Goal: Navigation & Orientation: Find specific page/section

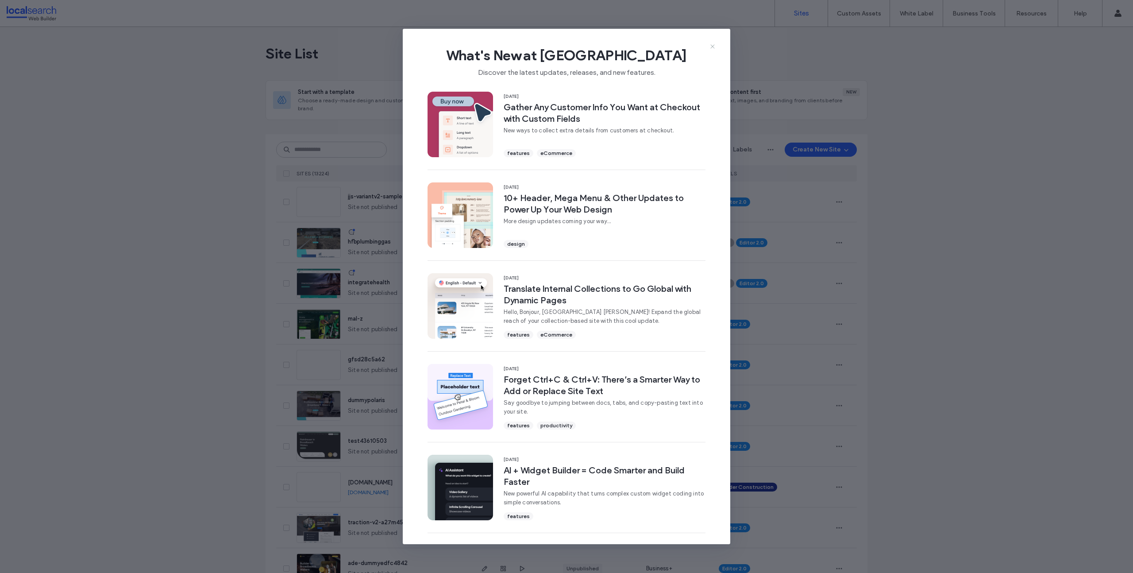
click at [714, 46] on icon at bounding box center [712, 46] width 7 height 7
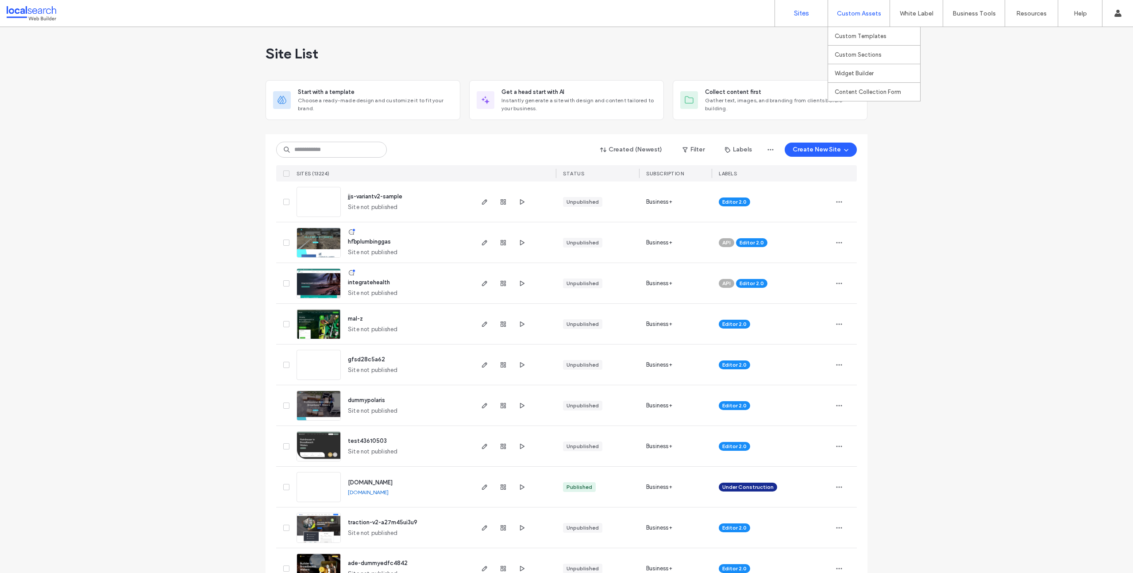
click at [858, 13] on label "Custom Assets" at bounding box center [859, 14] width 44 height 8
click at [869, 41] on link "Custom Templates" at bounding box center [877, 36] width 85 height 18
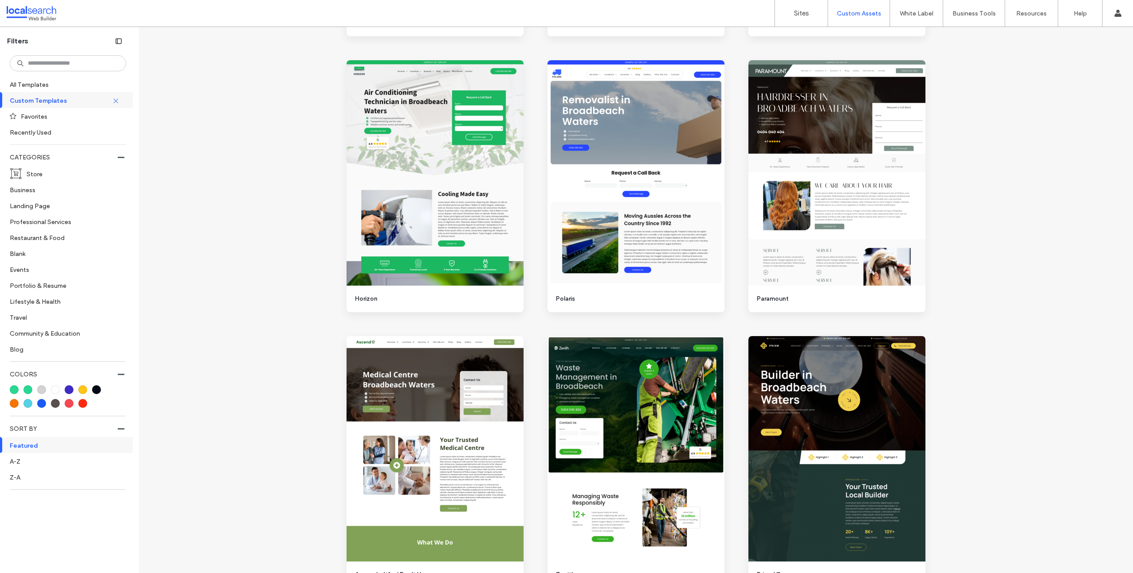
scroll to position [844, 0]
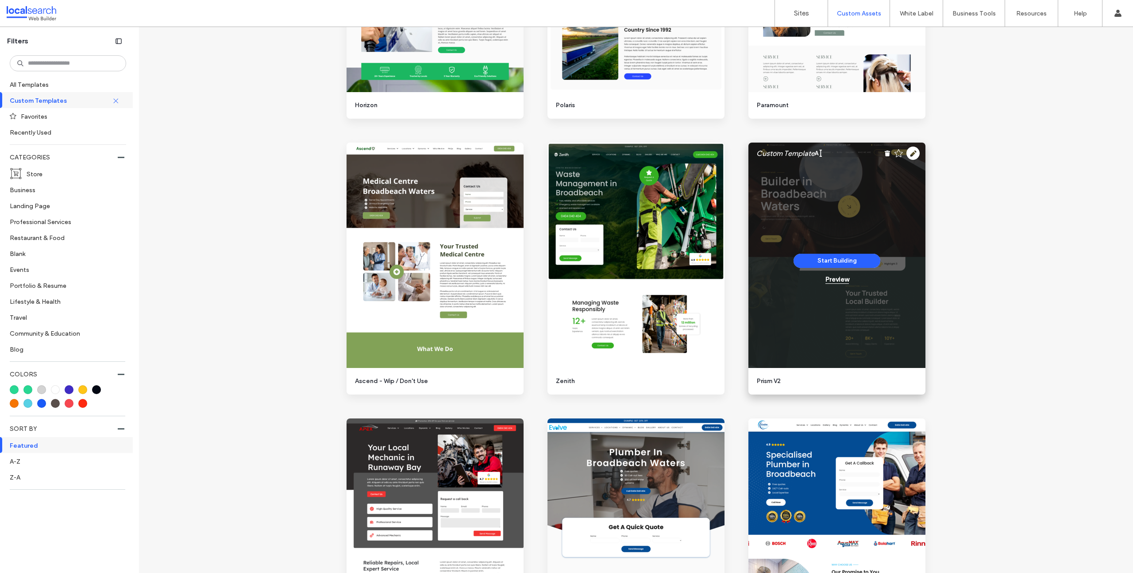
click at [836, 275] on div "Preview" at bounding box center [836, 279] width 23 height 8
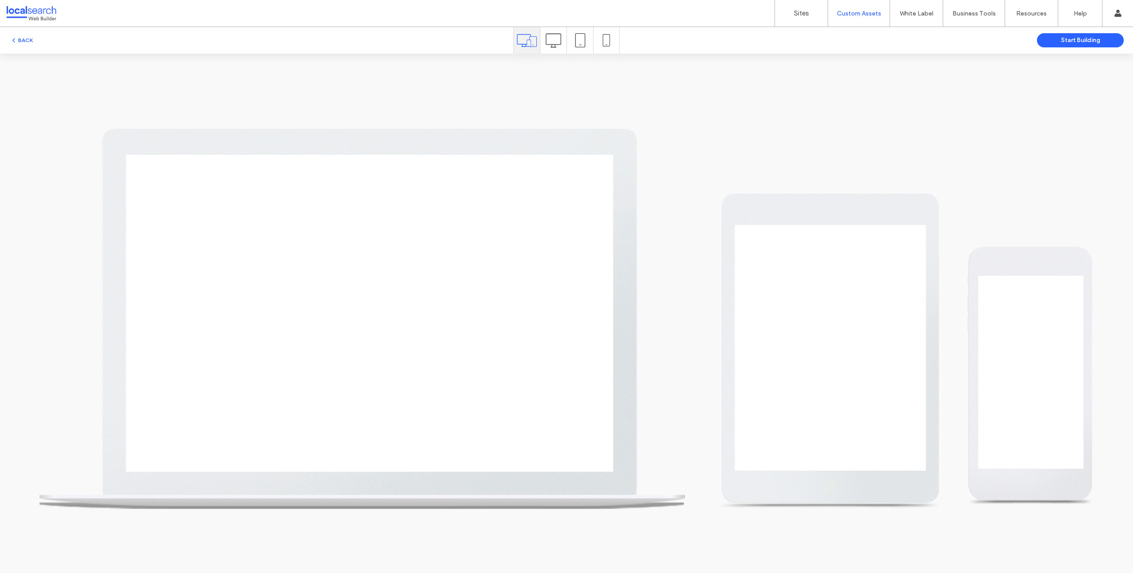
click at [556, 33] on icon at bounding box center [553, 40] width 15 height 15
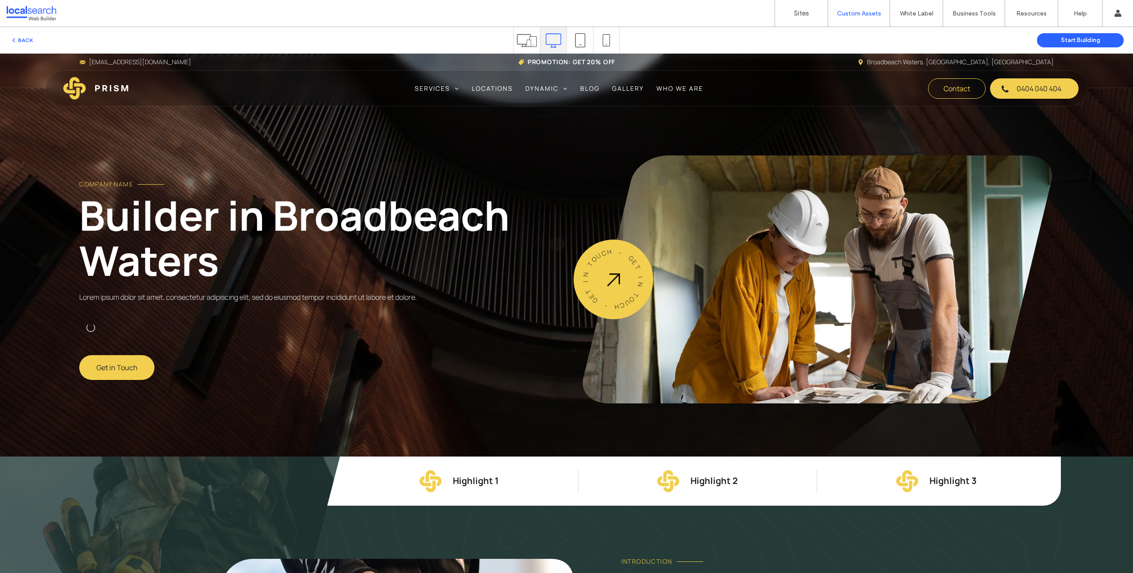
scroll to position [18, 0]
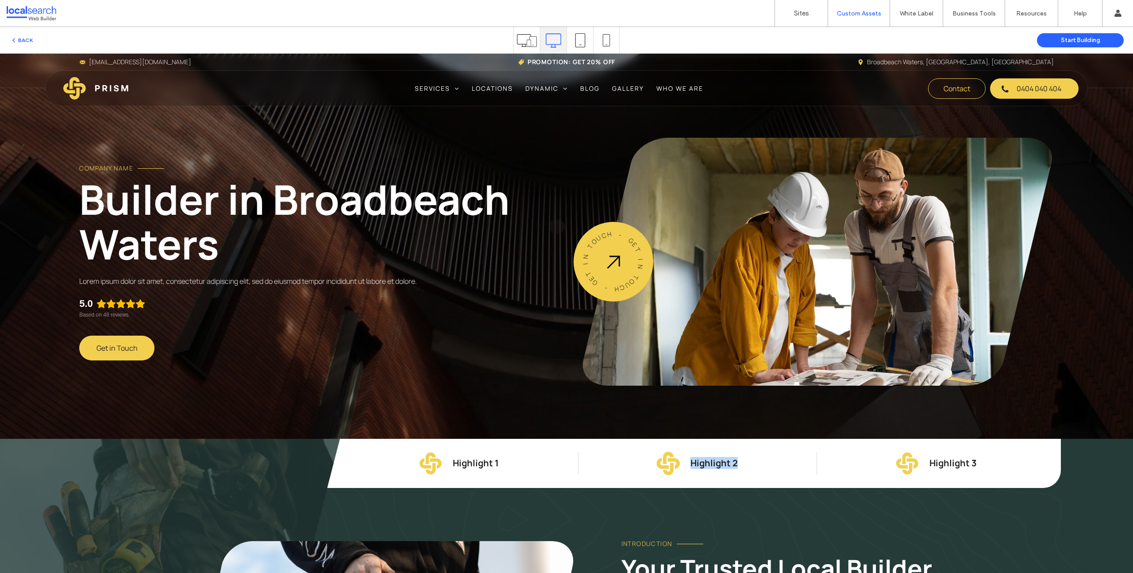
drag, startPoint x: 733, startPoint y: 462, endPoint x: 662, endPoint y: 463, distance: 70.8
click at [662, 463] on div "Highlight 2" at bounding box center [697, 463] width 239 height 23
click at [520, 288] on div "Company Name Builder in [GEOGRAPHIC_DATA] Lorem ipsum dolor sit amet, consectet…" at bounding box center [316, 262] width 475 height 248
click at [27, 39] on button "BACK" at bounding box center [21, 40] width 23 height 11
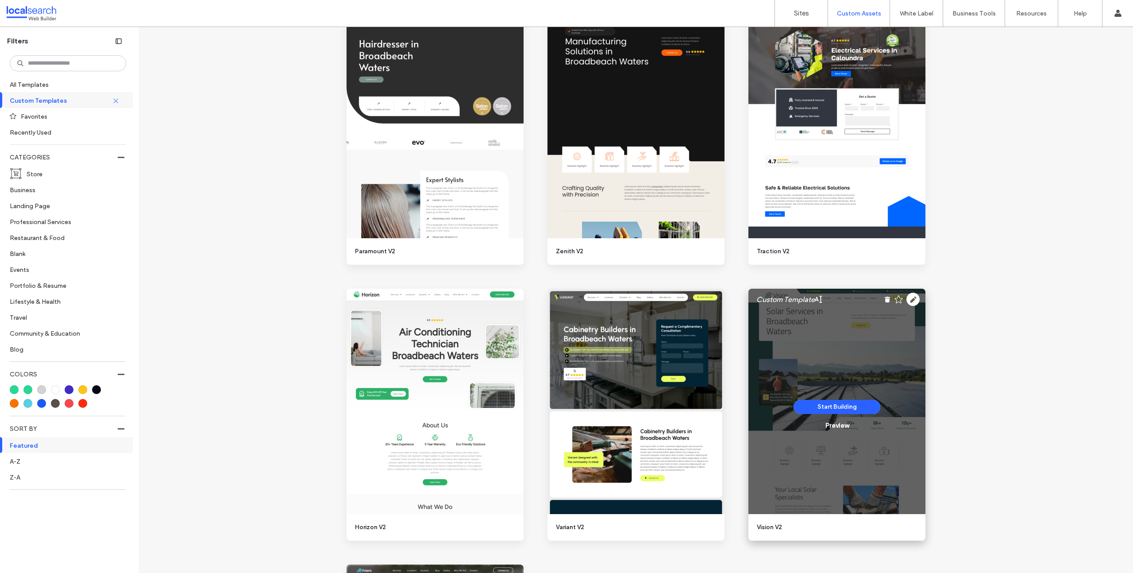
scroll to position [1757, 0]
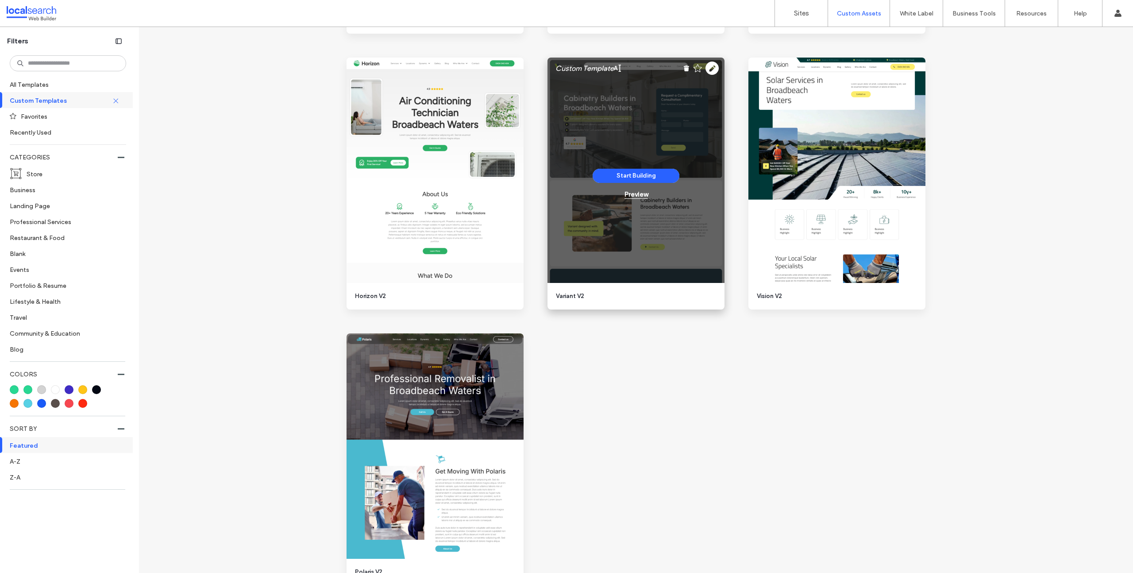
click at [639, 196] on div "Preview" at bounding box center [636, 194] width 23 height 8
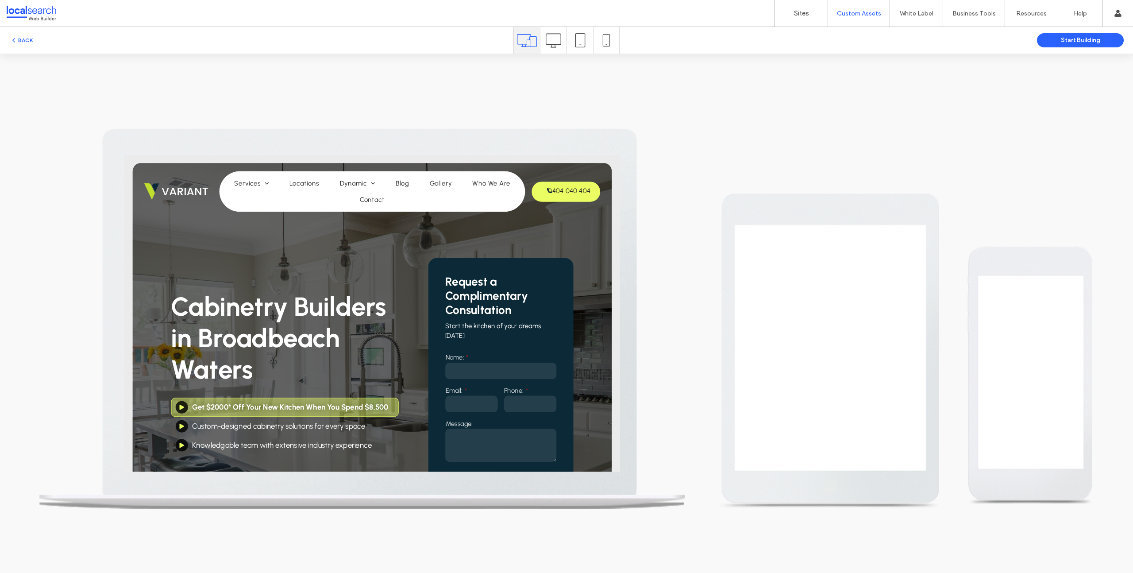
scroll to position [0, 0]
click at [558, 42] on icon at bounding box center [553, 40] width 15 height 15
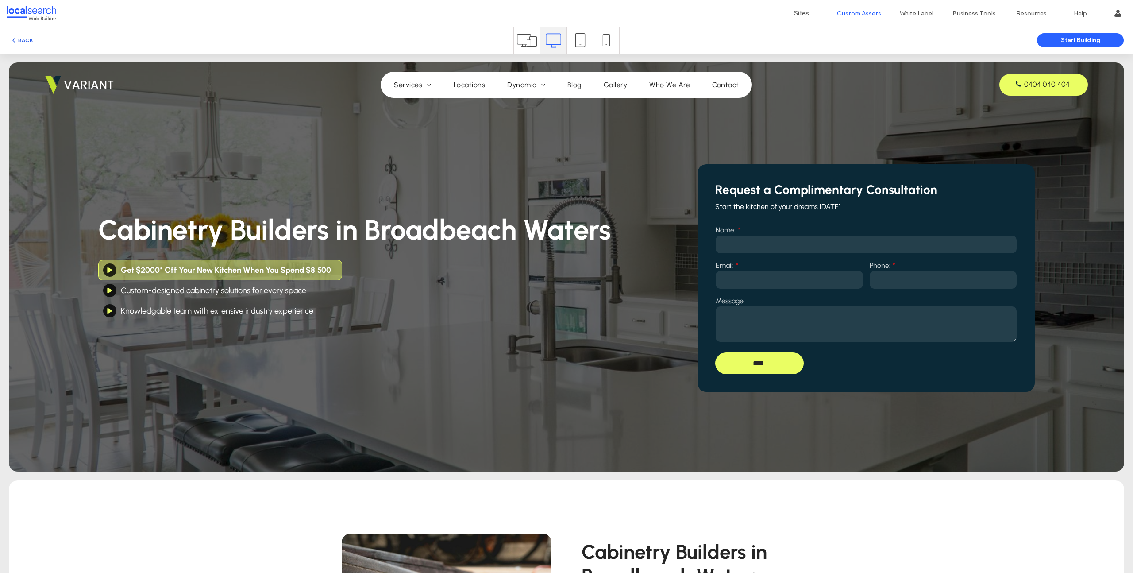
click at [17, 41] on span "button" at bounding box center [14, 40] width 8 height 10
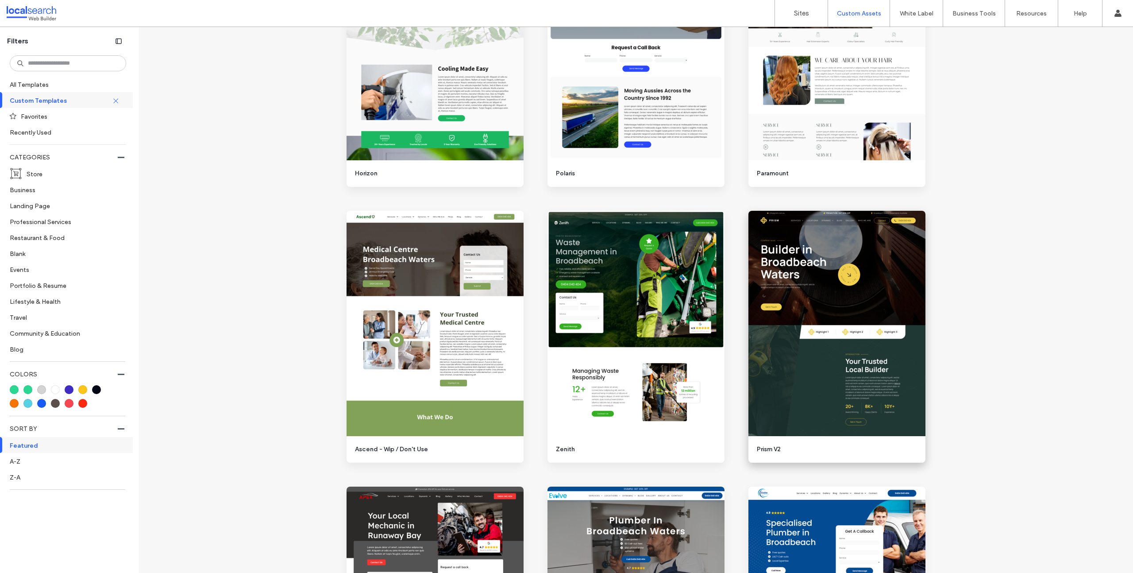
scroll to position [961, 0]
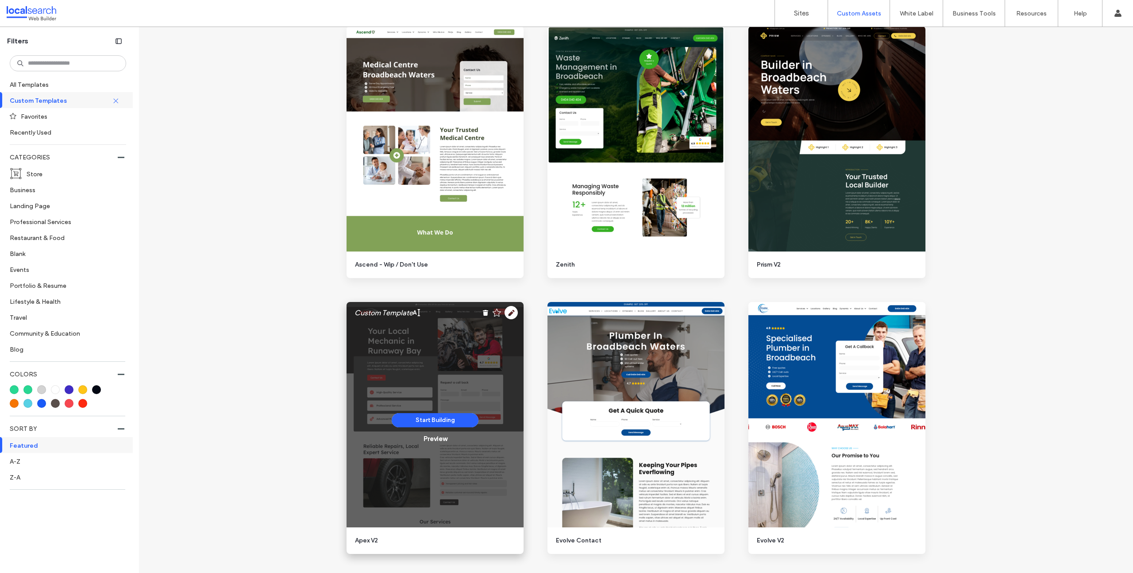
click at [427, 432] on div "Start Building Preview" at bounding box center [435, 428] width 87 height 30
click at [431, 443] on div "Start Building Preview" at bounding box center [435, 428] width 177 height 252
click at [431, 440] on div "Preview" at bounding box center [435, 439] width 23 height 8
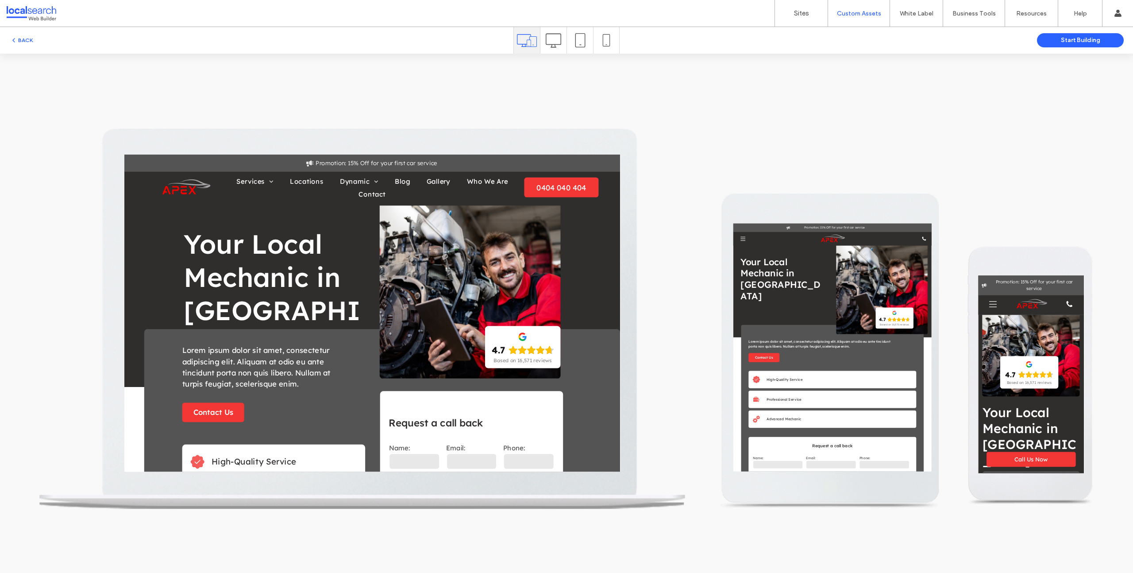
scroll to position [0, 0]
click at [557, 42] on icon at bounding box center [553, 40] width 15 height 15
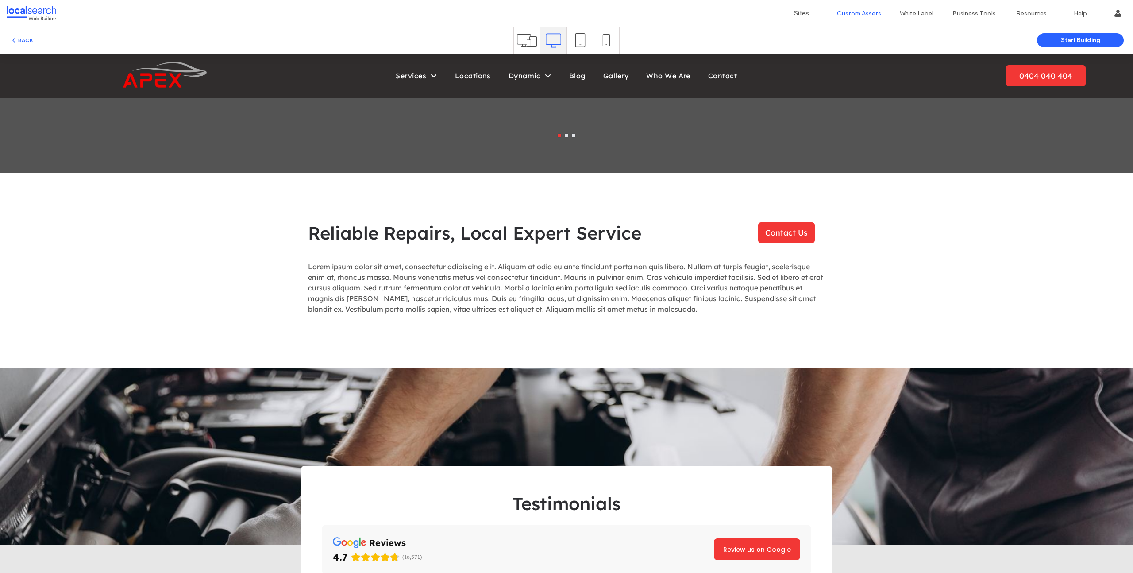
scroll to position [1019, 0]
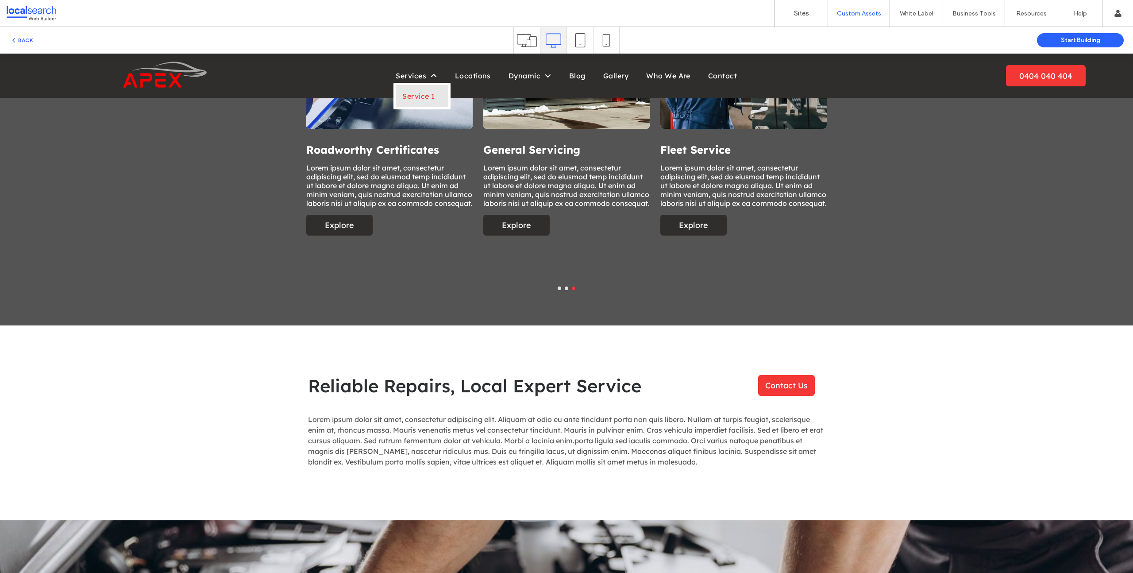
click at [416, 100] on span "Service 1" at bounding box center [418, 96] width 32 height 9
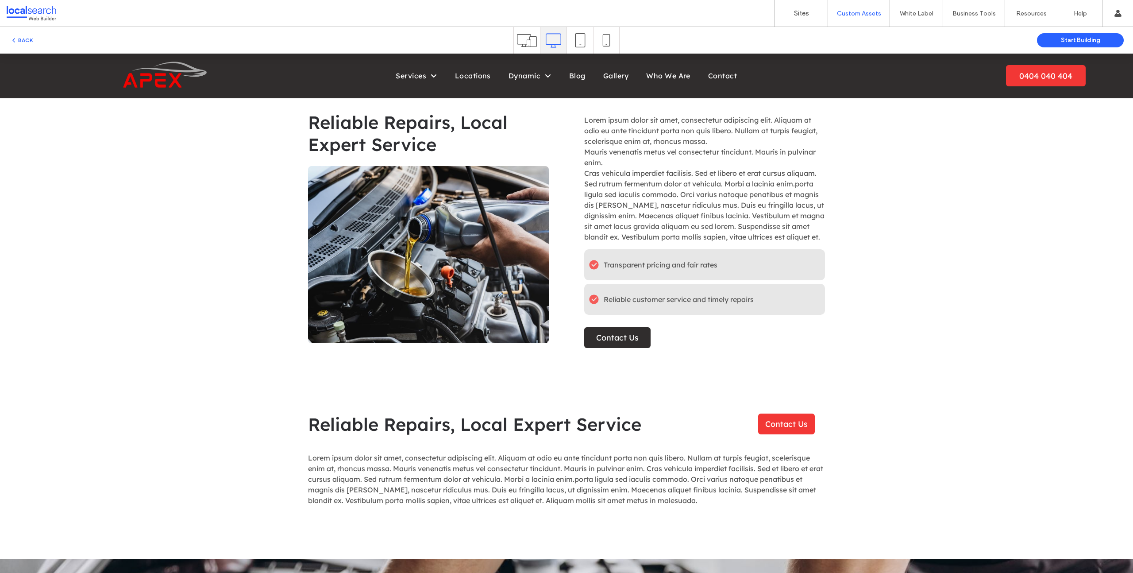
scroll to position [108, 0]
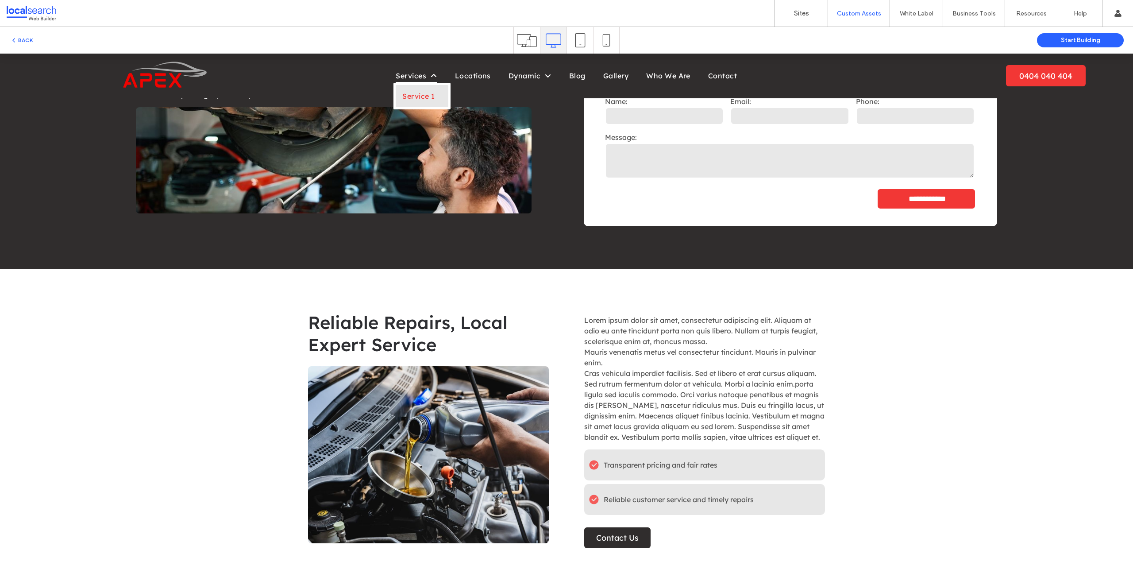
click at [415, 75] on span "Services" at bounding box center [416, 75] width 41 height 13
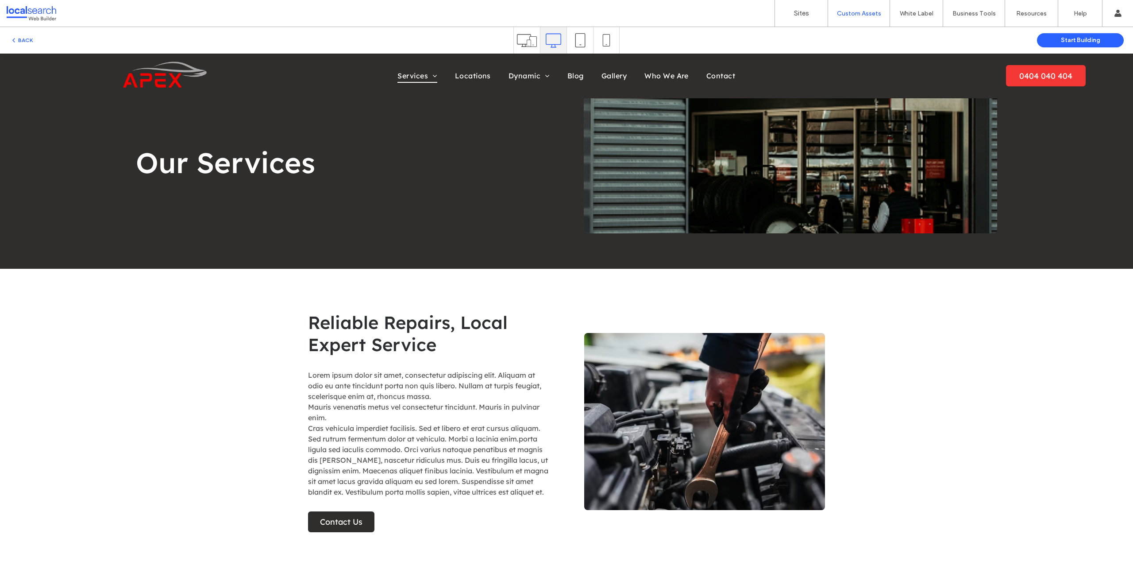
scroll to position [162, 0]
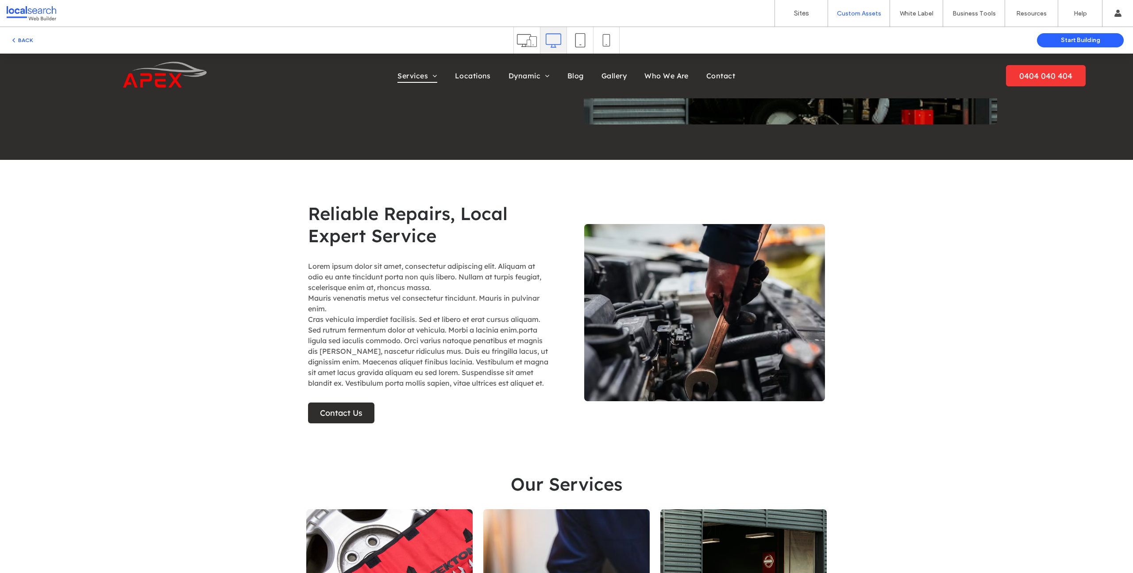
click at [27, 40] on button "BACK" at bounding box center [21, 40] width 23 height 11
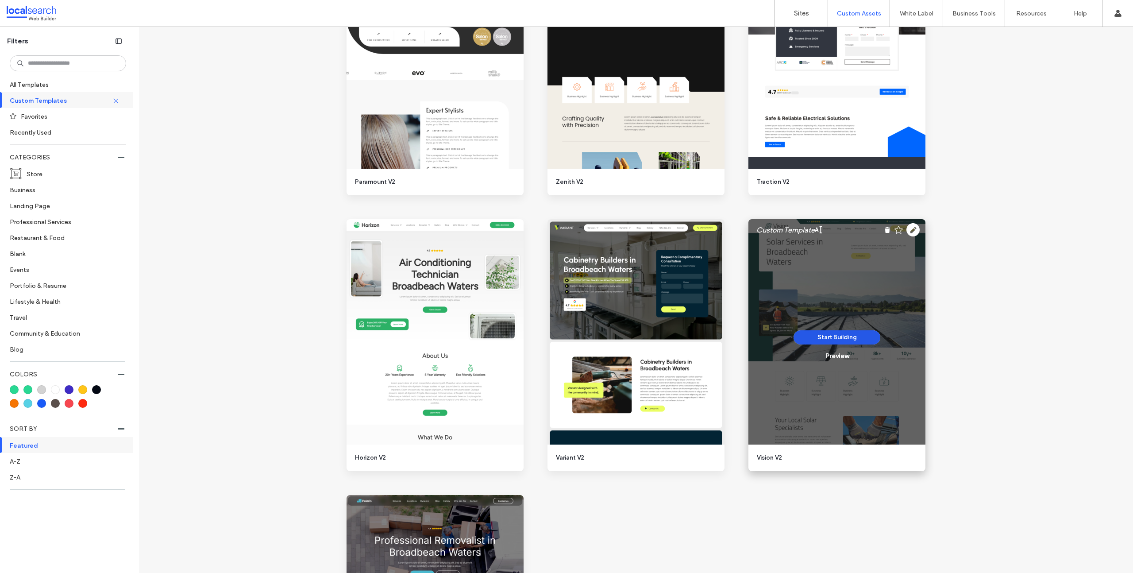
scroll to position [1351, 0]
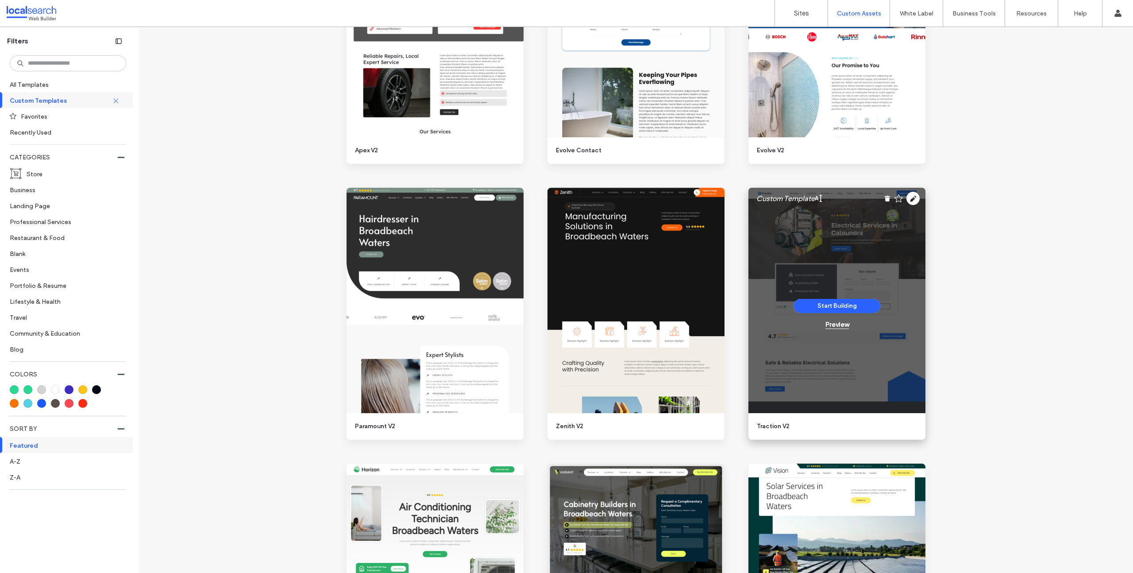
click at [835, 325] on div "Preview" at bounding box center [836, 324] width 23 height 8
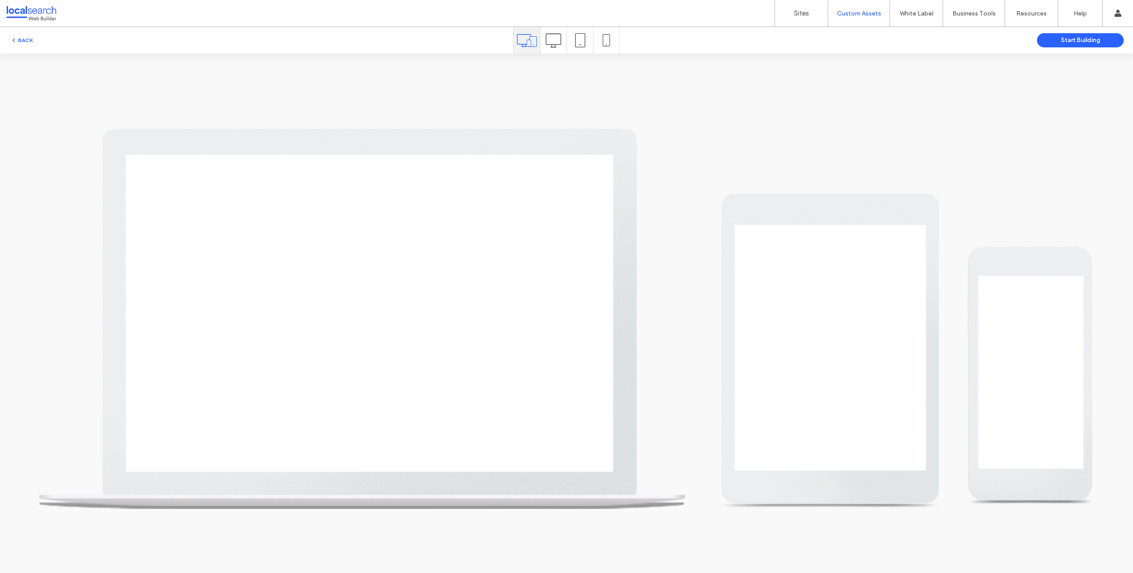
click at [554, 46] on icon at bounding box center [553, 40] width 15 height 15
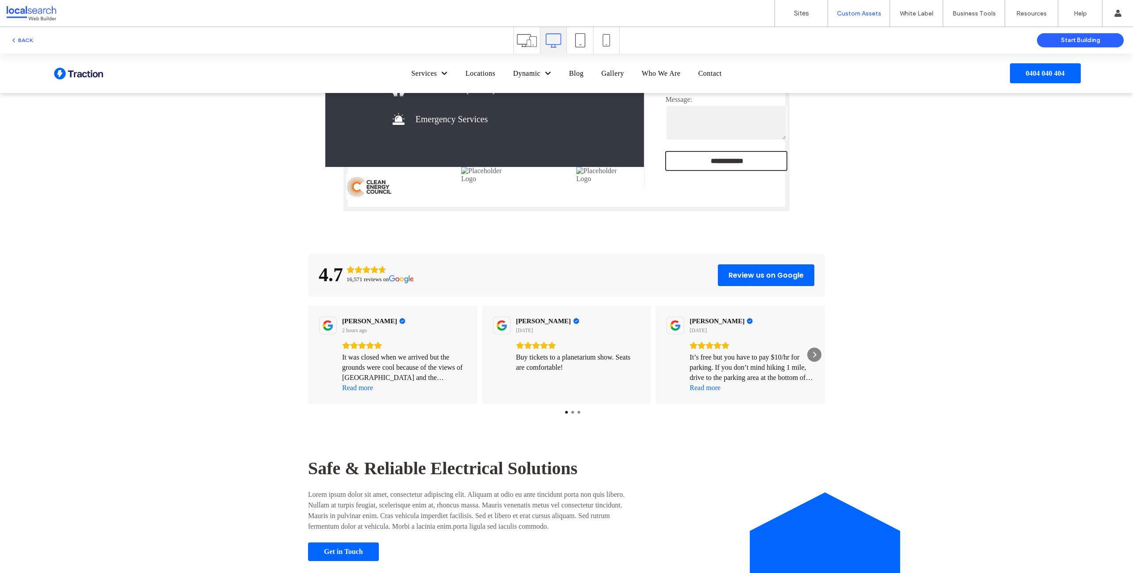
scroll to position [345, 0]
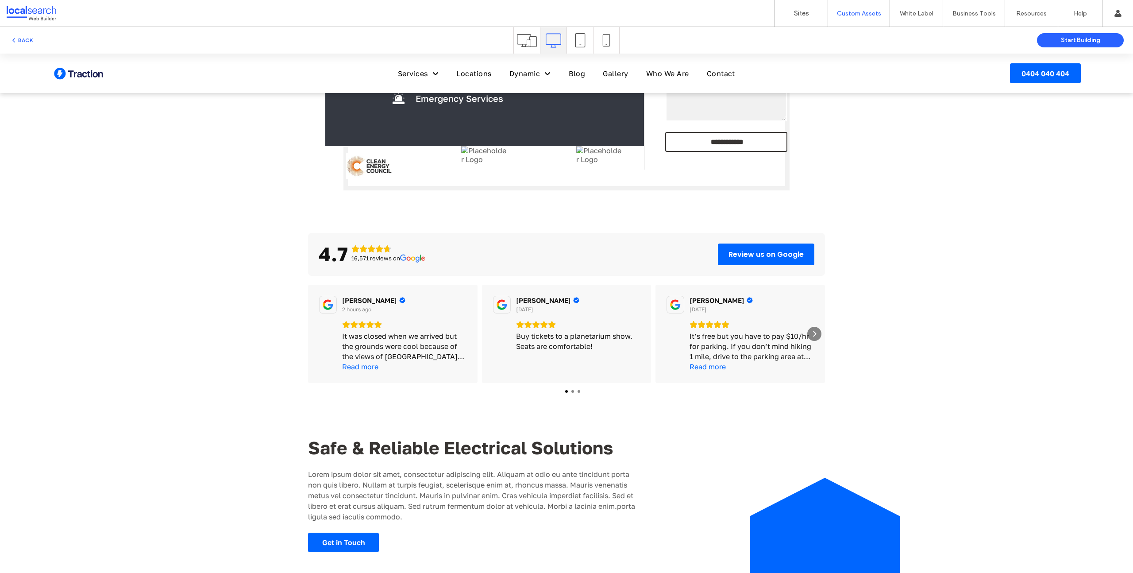
click at [576, 45] on icon at bounding box center [580, 40] width 14 height 14
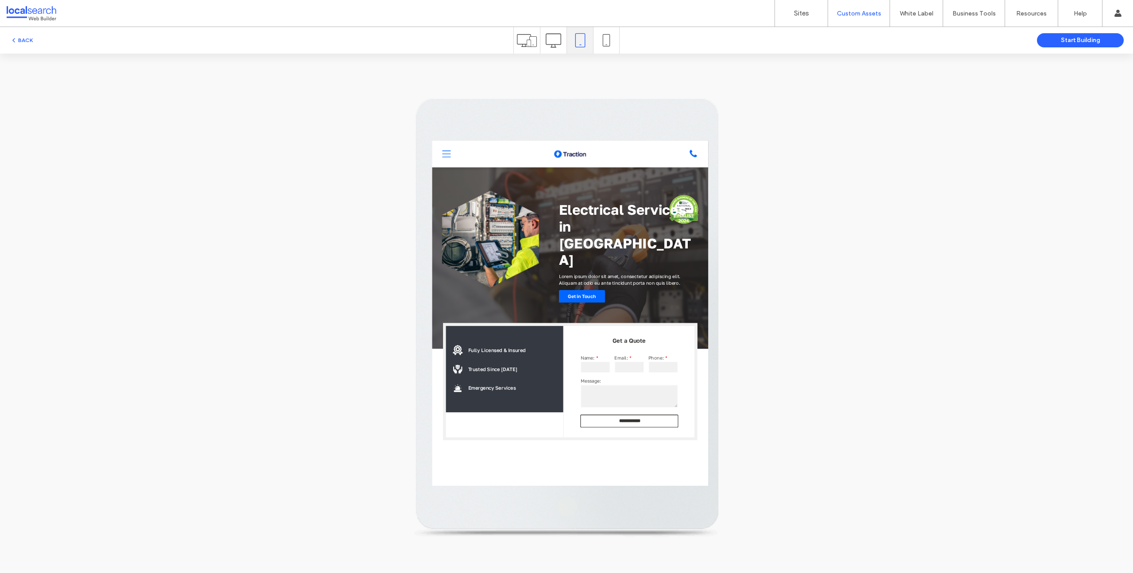
scroll to position [0, 0]
click at [603, 41] on icon at bounding box center [606, 40] width 12 height 12
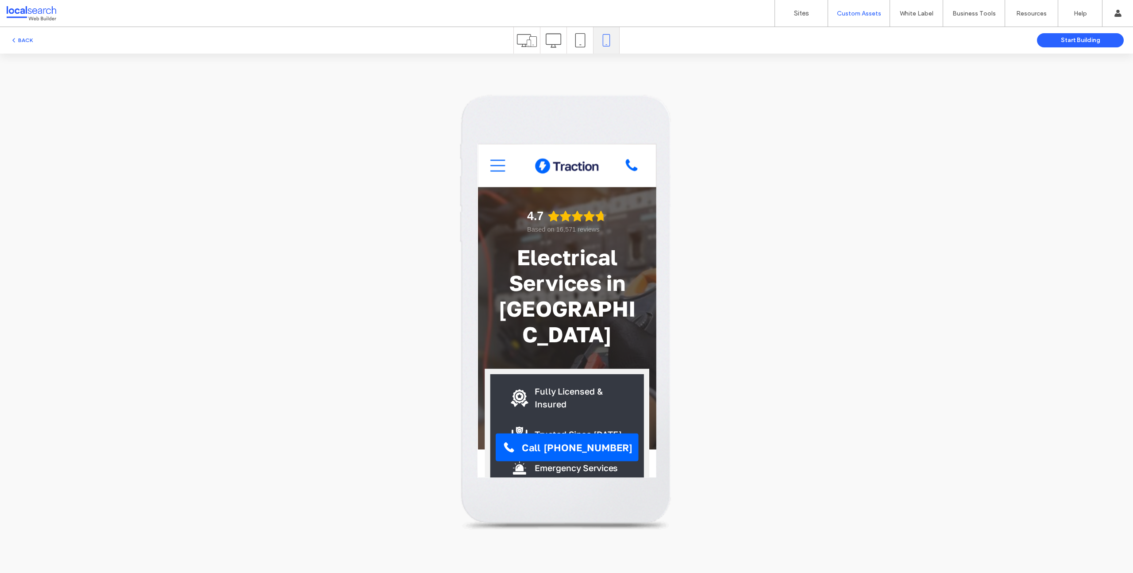
click at [558, 37] on div at bounding box center [553, 40] width 26 height 27
click at [547, 44] on icon at bounding box center [553, 40] width 15 height 15
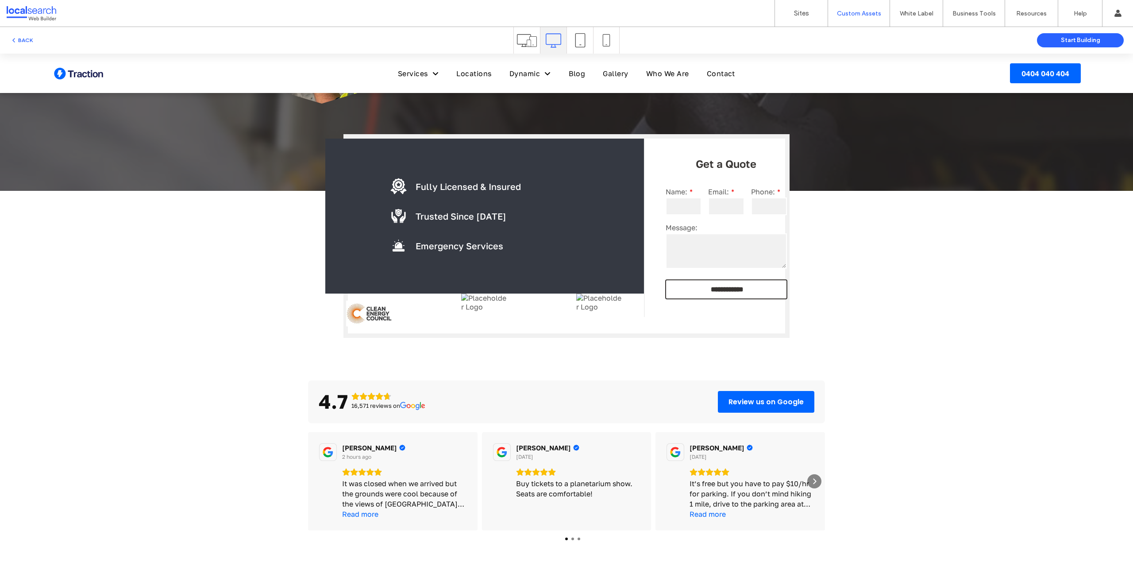
scroll to position [396, 0]
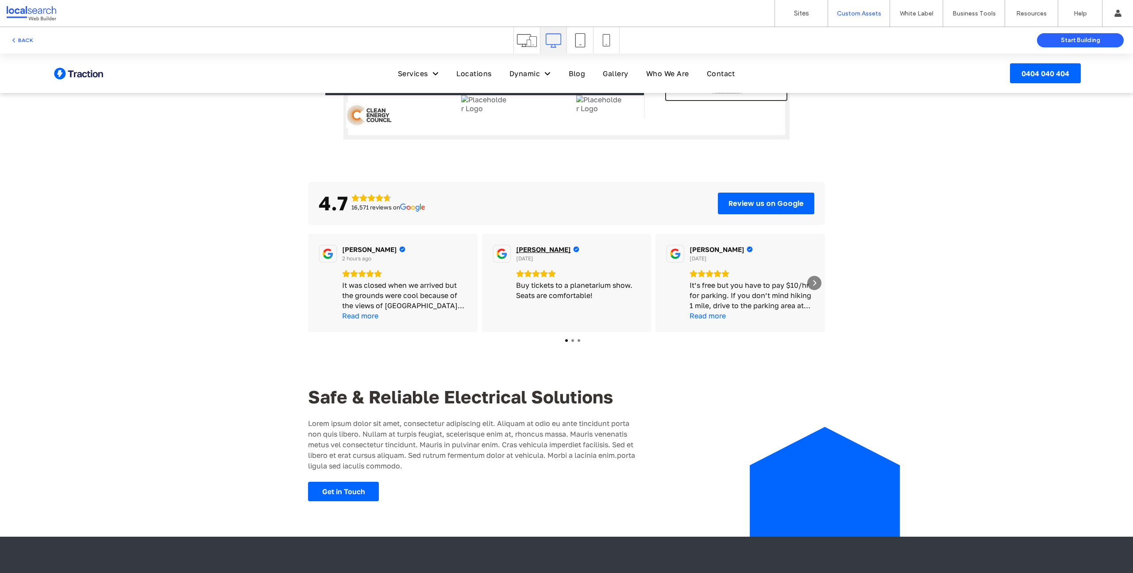
click at [555, 297] on div "[PERSON_NAME] [DATE] Buy tickets to a planetarium show. Seats are comfortable!" at bounding box center [567, 283] width 170 height 98
click at [882, 251] on div "4.7 16,571 reviews on Review us on Google [PERSON_NAME] 2 hours ago It was clos…" at bounding box center [566, 253] width 1133 height 193
click at [896, 204] on div "4.7 16,571 reviews on Review us on Google [PERSON_NAME] 2 hours ago It was clos…" at bounding box center [566, 253] width 1133 height 193
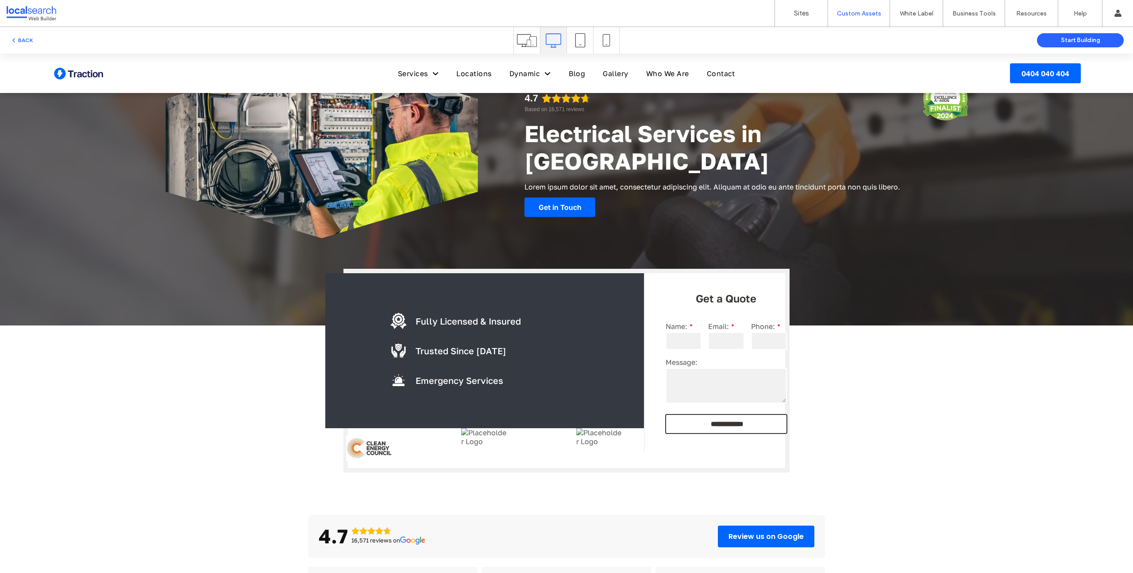
scroll to position [0, 0]
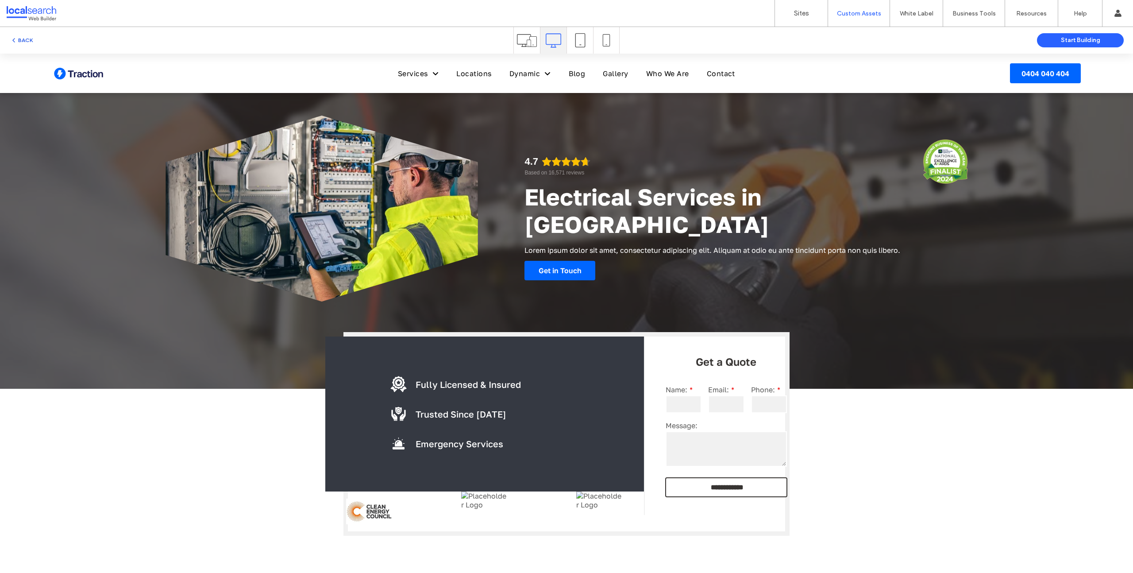
click at [27, 39] on button "BACK" at bounding box center [21, 40] width 23 height 11
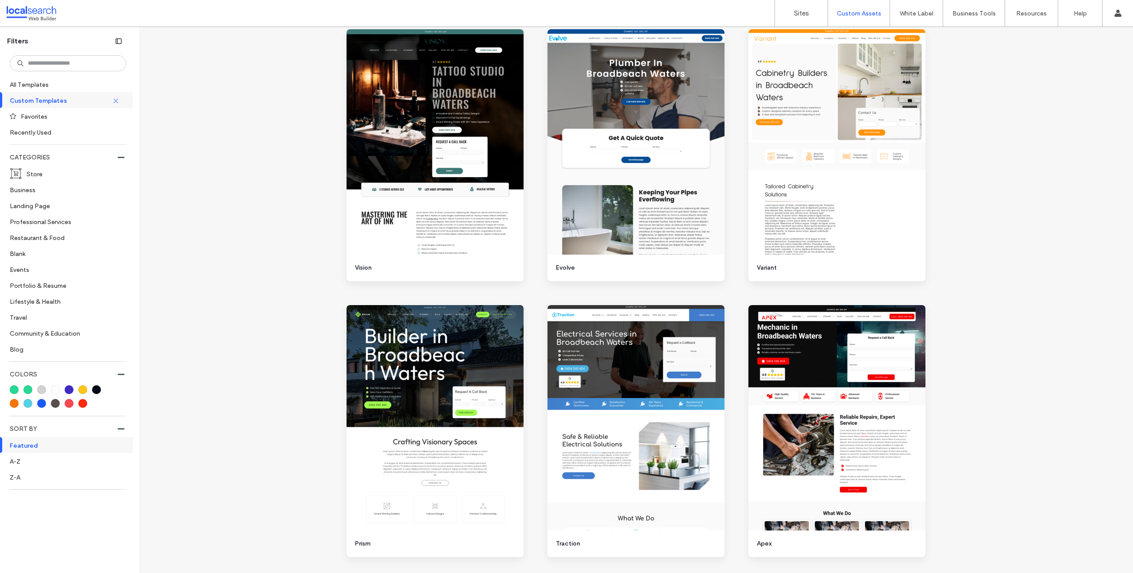
scroll to position [285, 0]
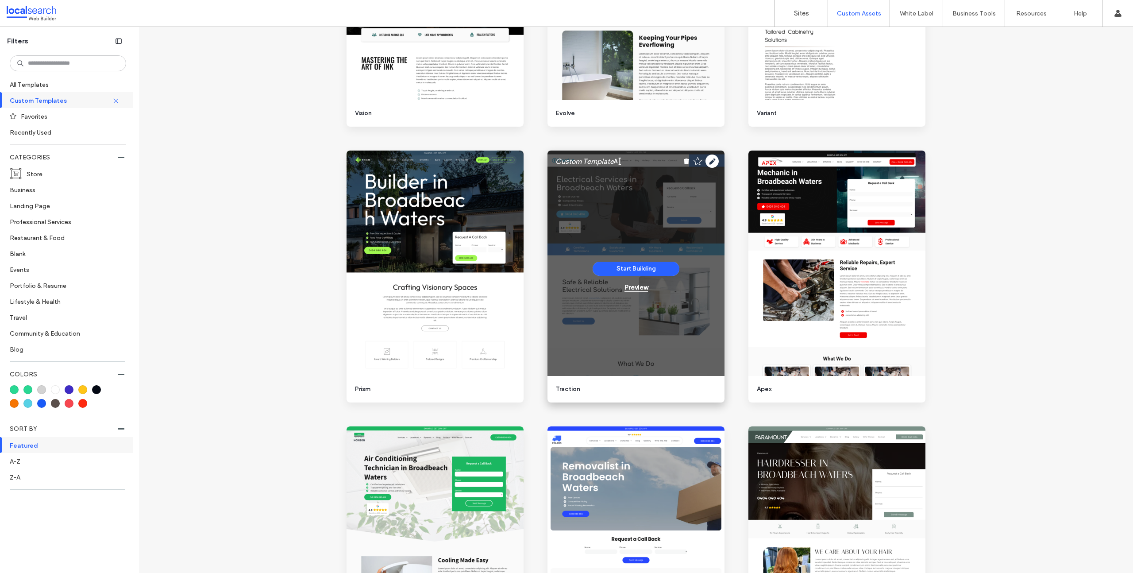
click at [639, 288] on div "Preview" at bounding box center [636, 287] width 23 height 8
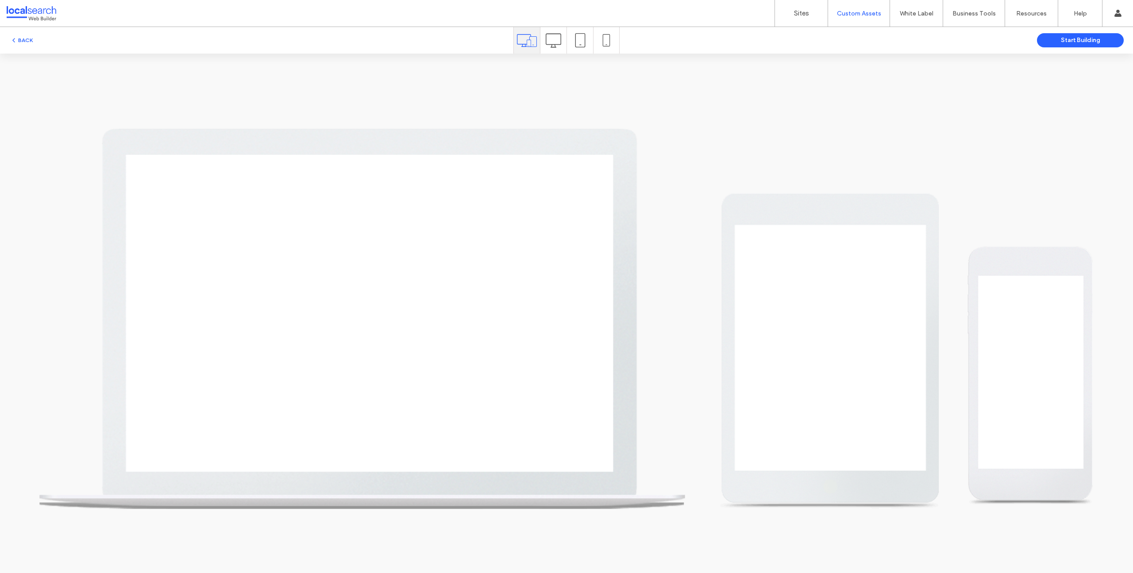
click at [552, 42] on icon at bounding box center [553, 40] width 15 height 15
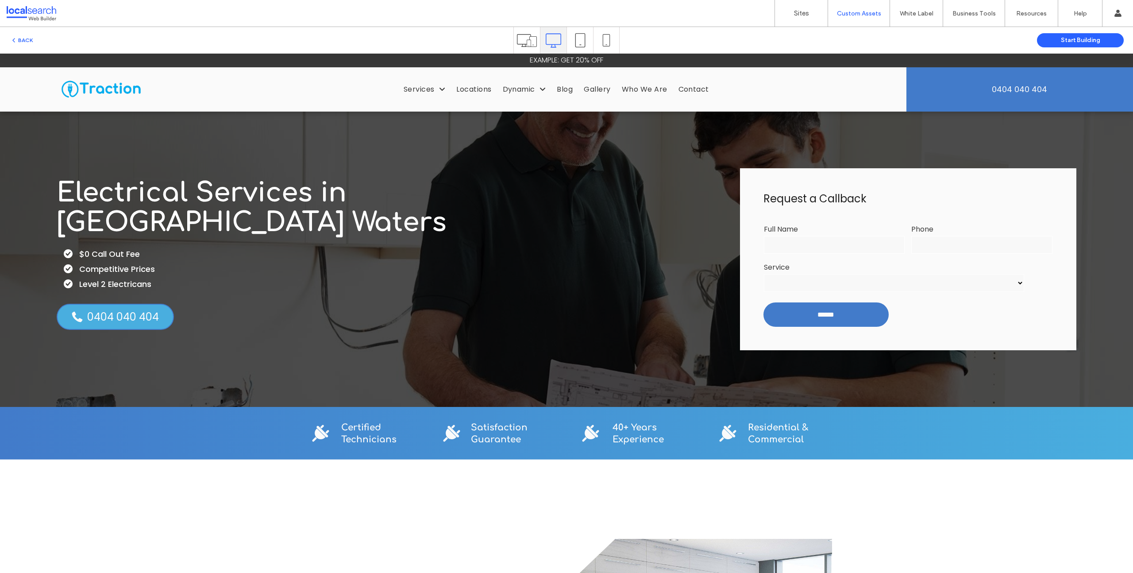
scroll to position [291, 0]
